Goal: Task Accomplishment & Management: Use online tool/utility

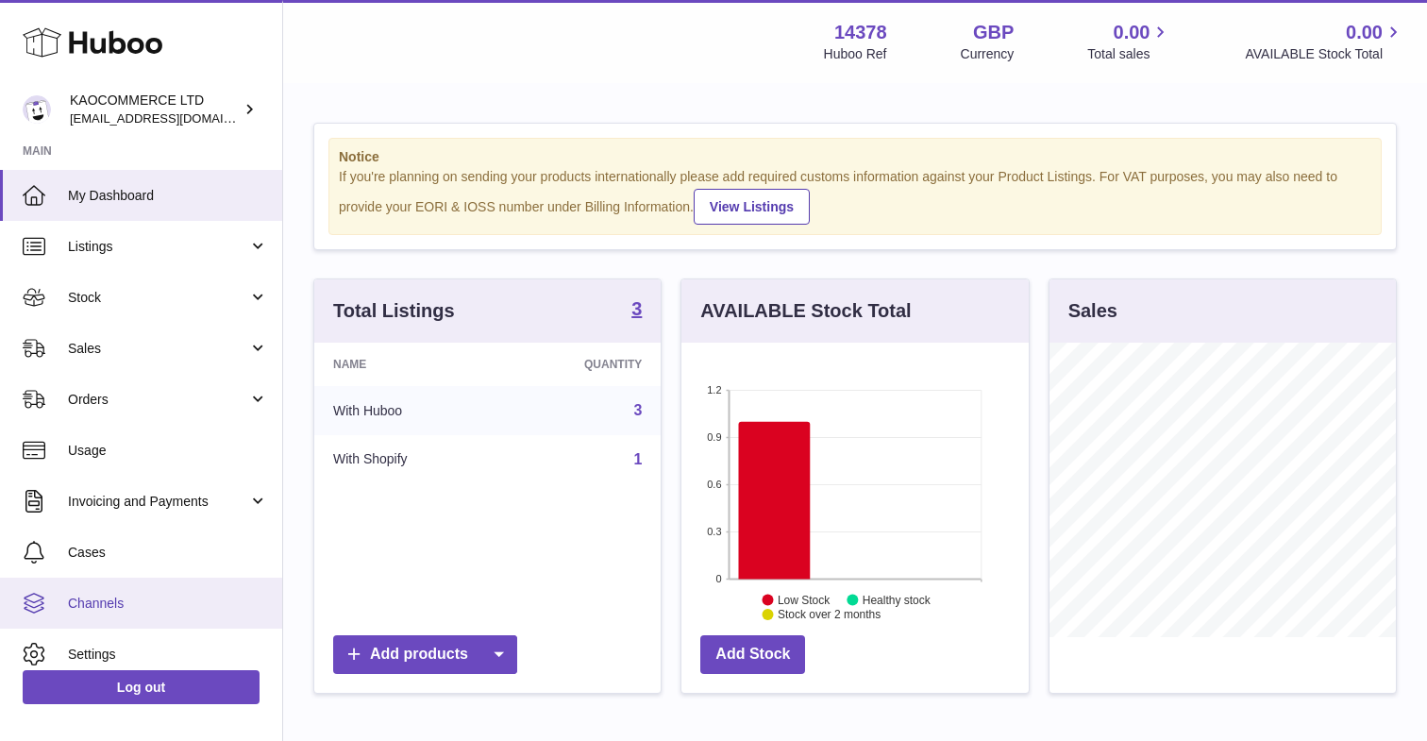
click at [118, 604] on span "Channels" at bounding box center [168, 604] width 200 height 18
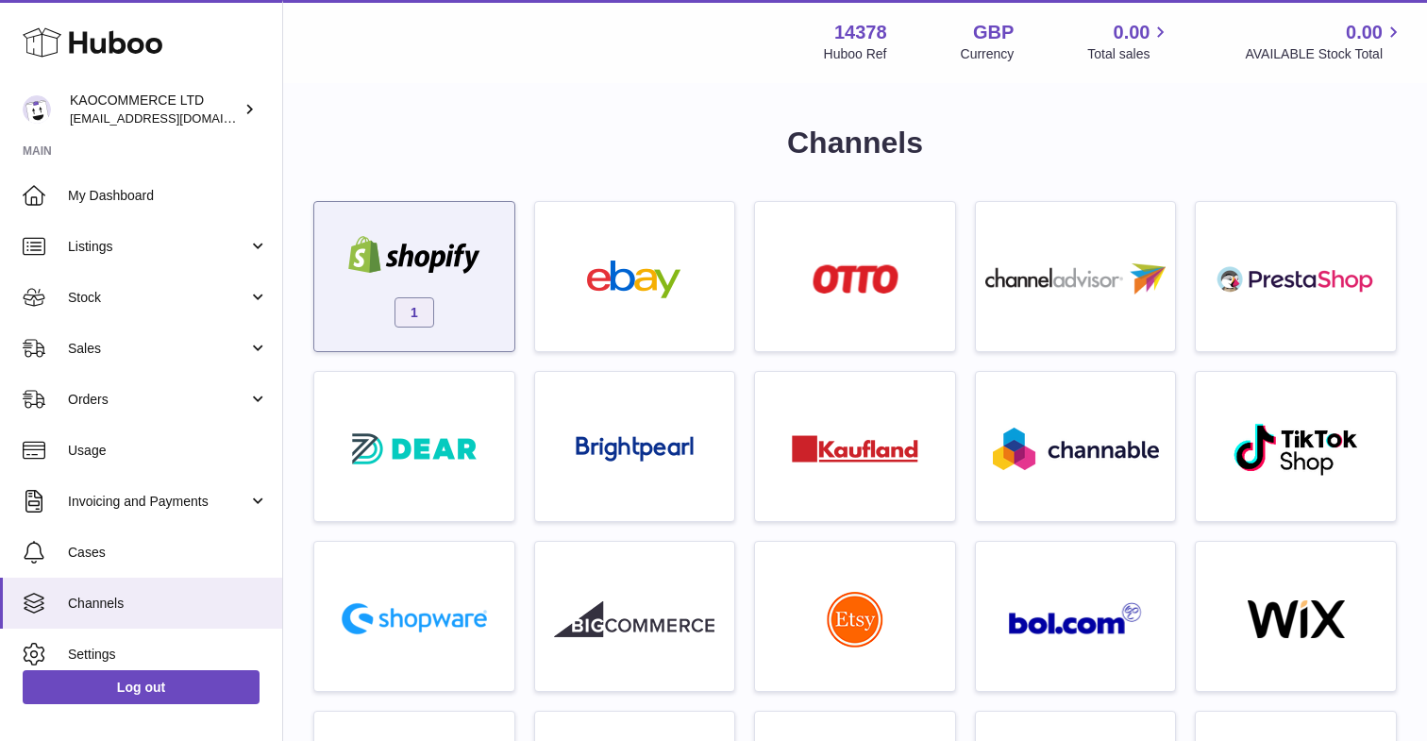
click at [440, 259] on img at bounding box center [414, 255] width 160 height 38
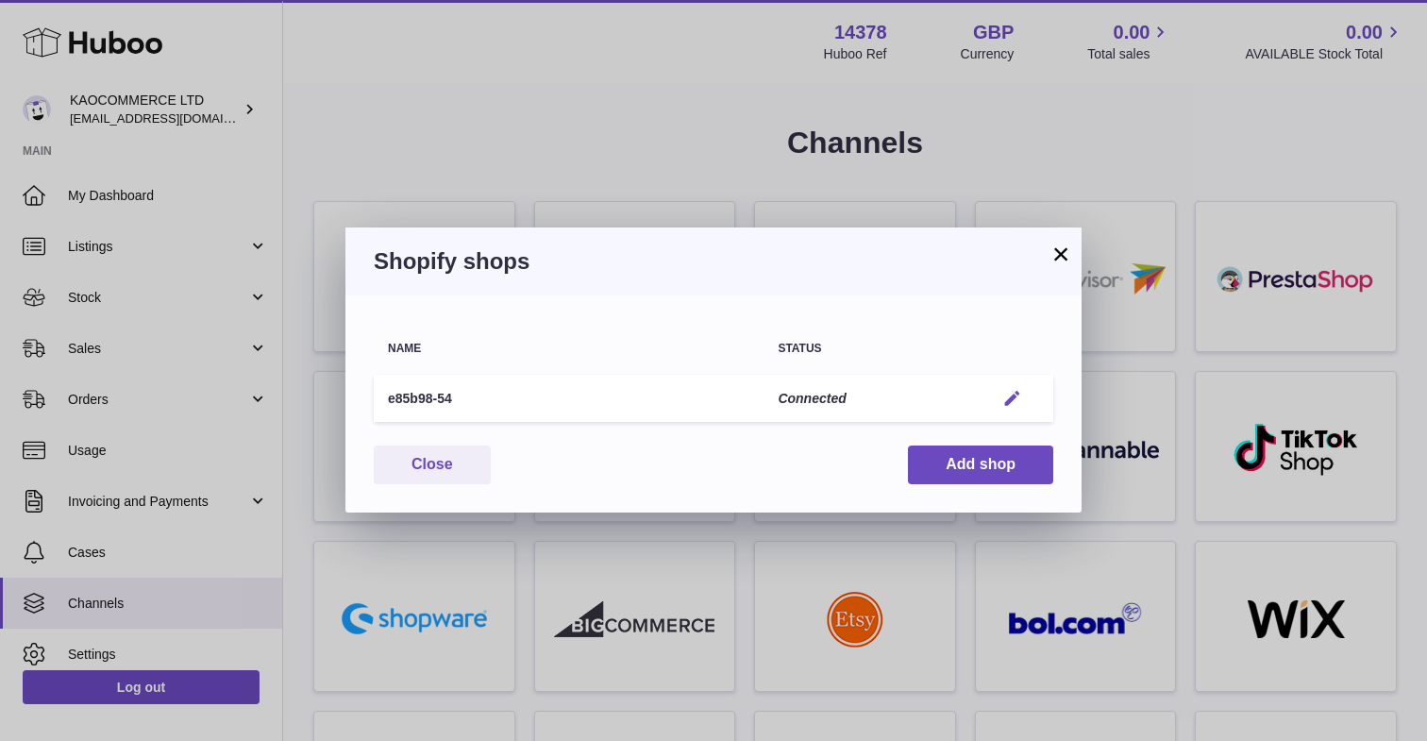
click at [1012, 395] on em "button" at bounding box center [1013, 399] width 20 height 20
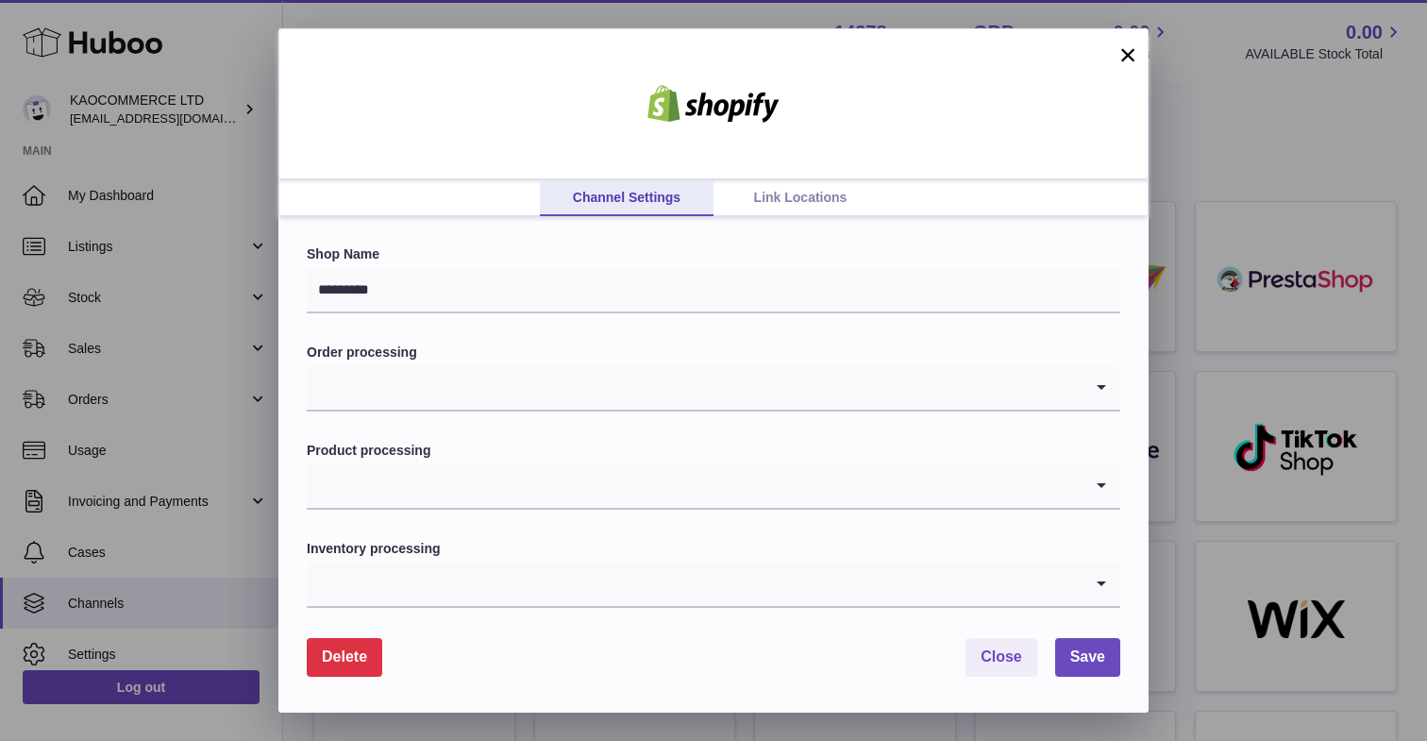
click at [809, 198] on link "Link Locations" at bounding box center [801, 198] width 174 height 36
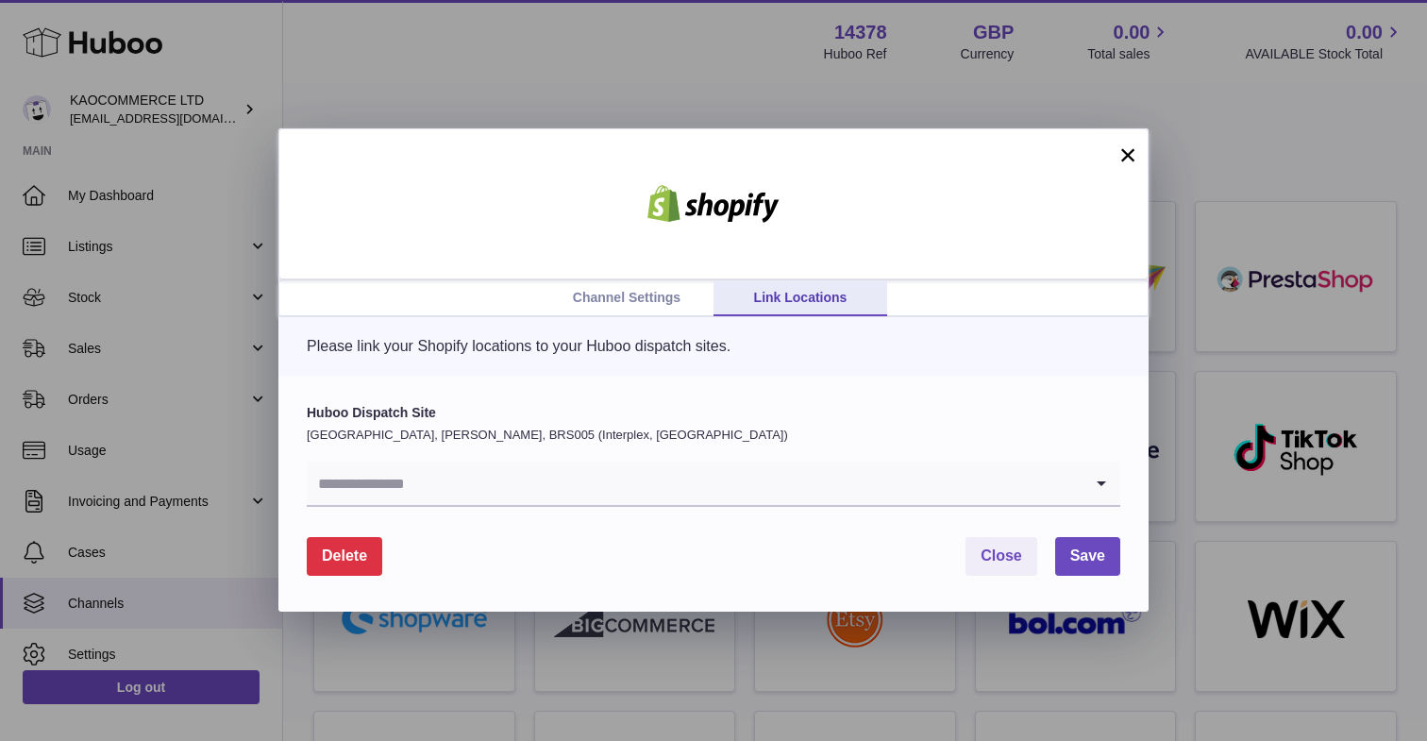
click at [557, 501] on input "Search for option" at bounding box center [695, 483] width 776 height 43
click at [421, 379] on div "Huboo Dispatch Site [GEOGRAPHIC_DATA], [PERSON_NAME], BRS005 (Interplex, [GEOGR…" at bounding box center [713, 494] width 870 height 236
